Goal: Transaction & Acquisition: Purchase product/service

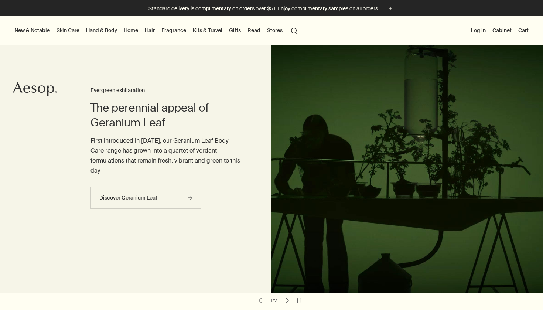
click at [102, 32] on link "Hand & Body" at bounding box center [102, 30] width 34 height 10
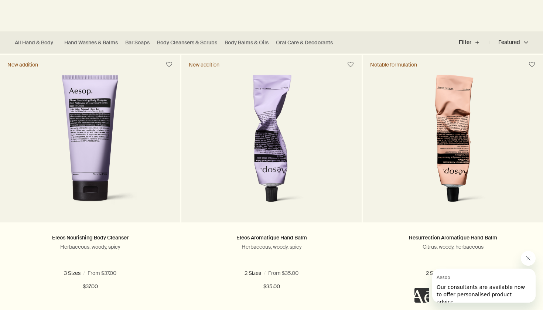
scroll to position [185, 0]
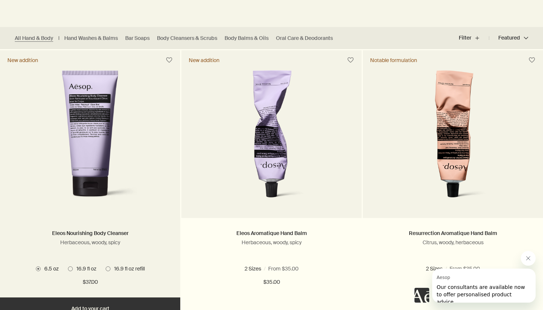
click at [99, 163] on img at bounding box center [90, 138] width 119 height 137
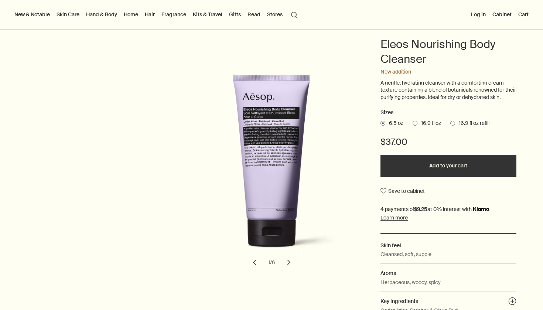
scroll to position [71, 0]
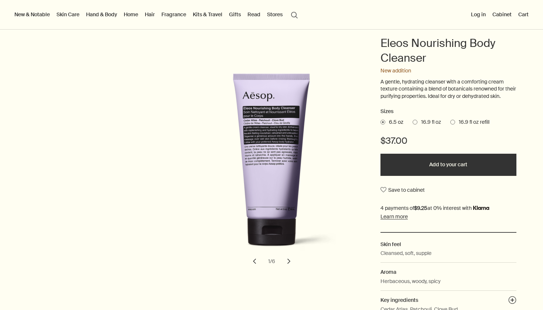
click at [415, 120] on span at bounding box center [415, 122] width 5 height 5
click at [413, 120] on input "16.9 fl oz" at bounding box center [413, 121] width 0 height 5
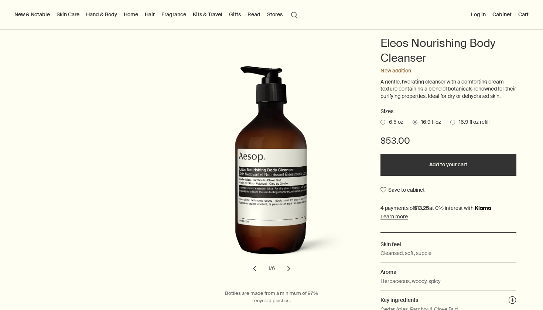
click at [382, 120] on span at bounding box center [382, 122] width 5 height 5
click at [380, 119] on input "6.5 oz" at bounding box center [380, 121] width 0 height 5
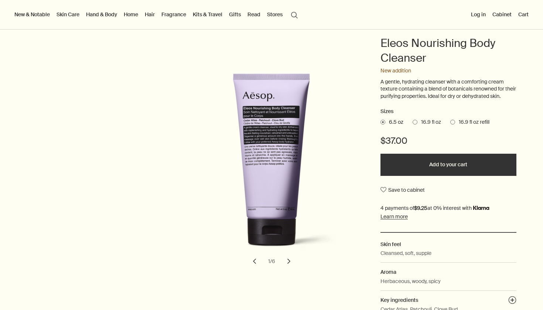
click at [415, 120] on span at bounding box center [415, 122] width 5 height 5
click at [413, 120] on input "16.9 fl oz" at bounding box center [413, 121] width 0 height 5
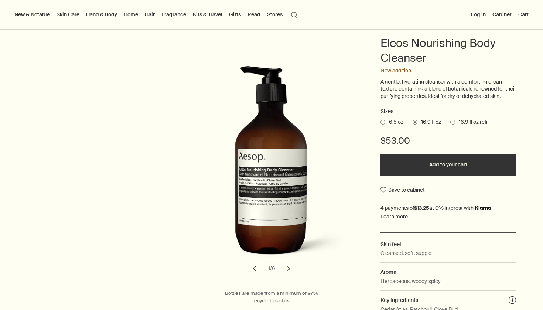
click at [463, 119] on span "16.9 fl oz refill" at bounding box center [472, 122] width 34 height 7
click at [450, 119] on input "16.9 fl oz refill" at bounding box center [450, 121] width 0 height 5
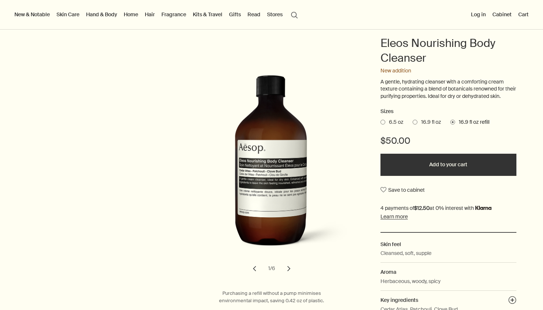
click at [383, 120] on span at bounding box center [382, 122] width 5 height 5
click at [380, 120] on input "6.5 oz" at bounding box center [380, 121] width 0 height 5
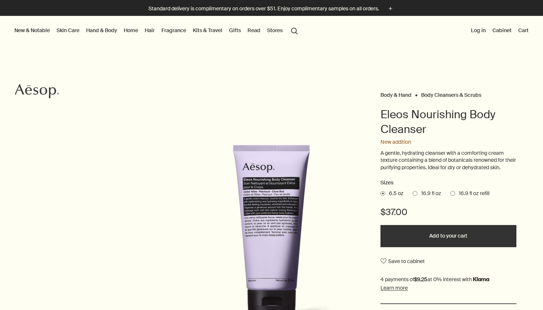
scroll to position [0, 0]
click at [441, 236] on button "Add to your cart" at bounding box center [448, 236] width 136 height 22
